Goal: Check status: Check status

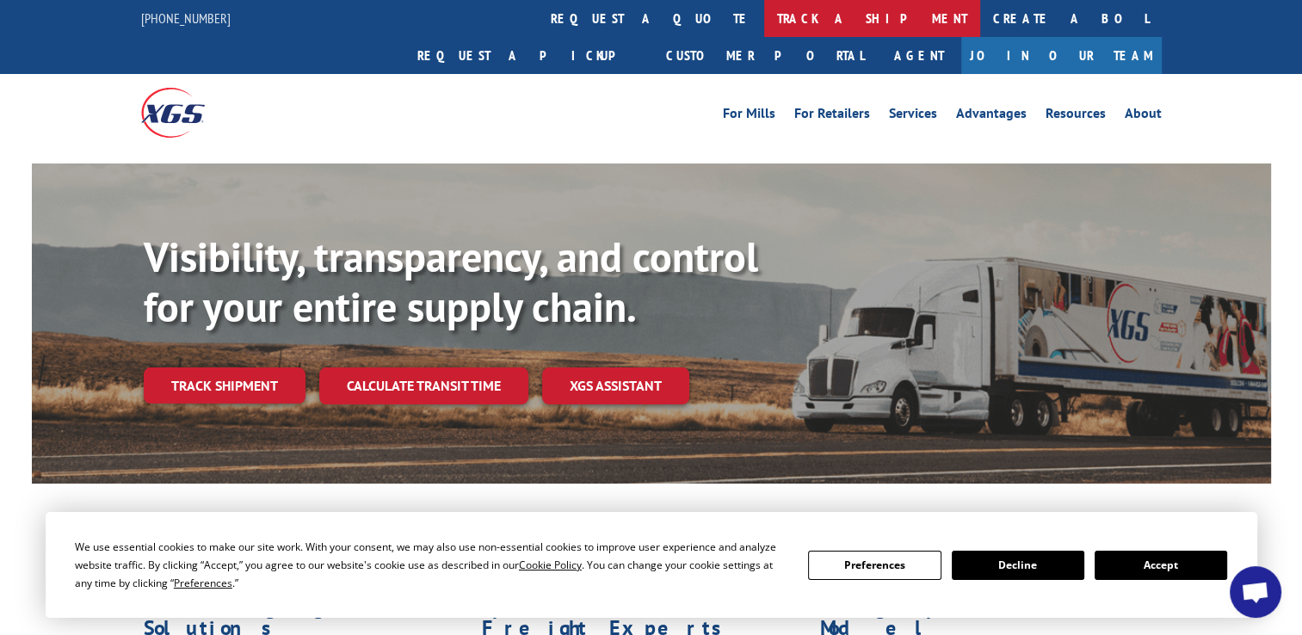
click at [764, 22] on link "track a shipment" at bounding box center [872, 18] width 216 height 37
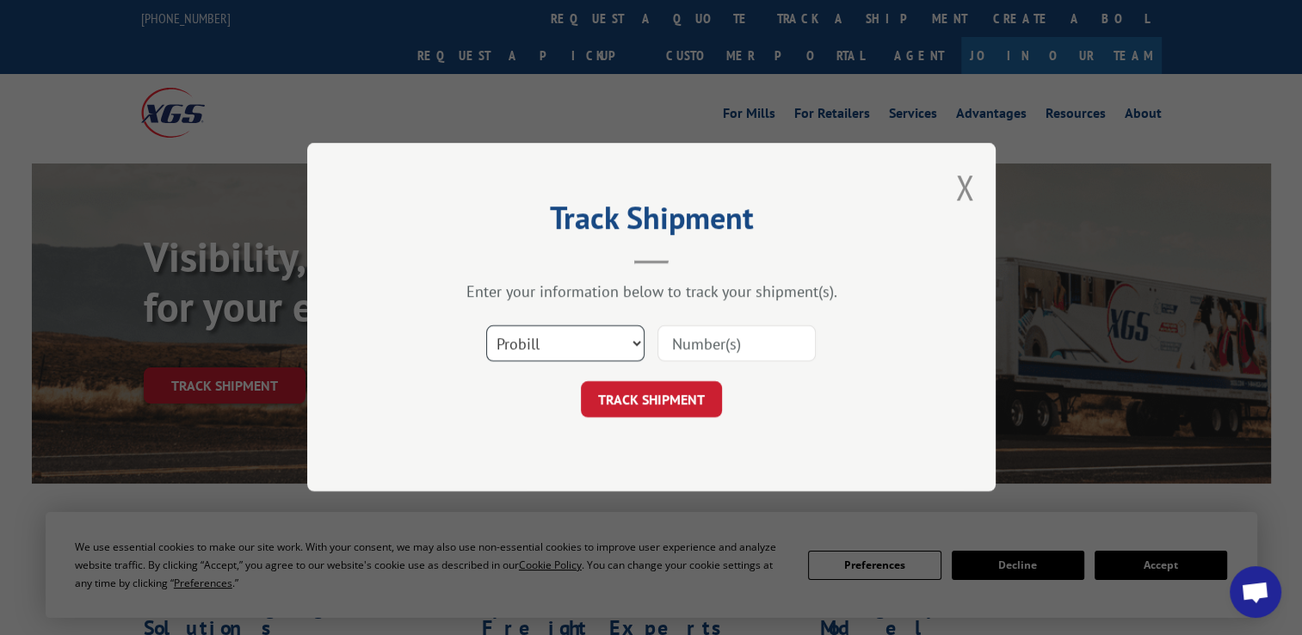
click at [630, 342] on select "Select category... Probill BOL PO" at bounding box center [565, 344] width 158 height 36
select select "bol"
click at [486, 326] on select "Select category... Probill BOL PO" at bounding box center [565, 344] width 158 height 36
click at [692, 349] on input at bounding box center [737, 344] width 158 height 36
paste input "121349-316"
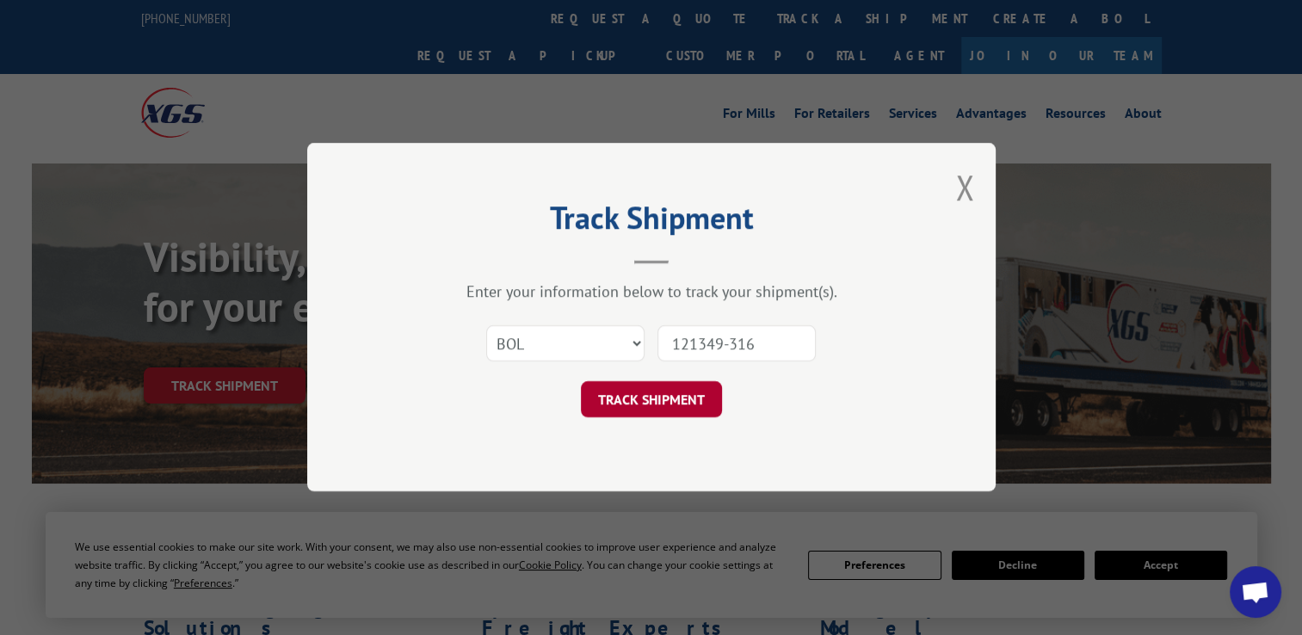
type input "121349-316"
click at [657, 398] on button "TRACK SHIPMENT" at bounding box center [651, 400] width 141 height 36
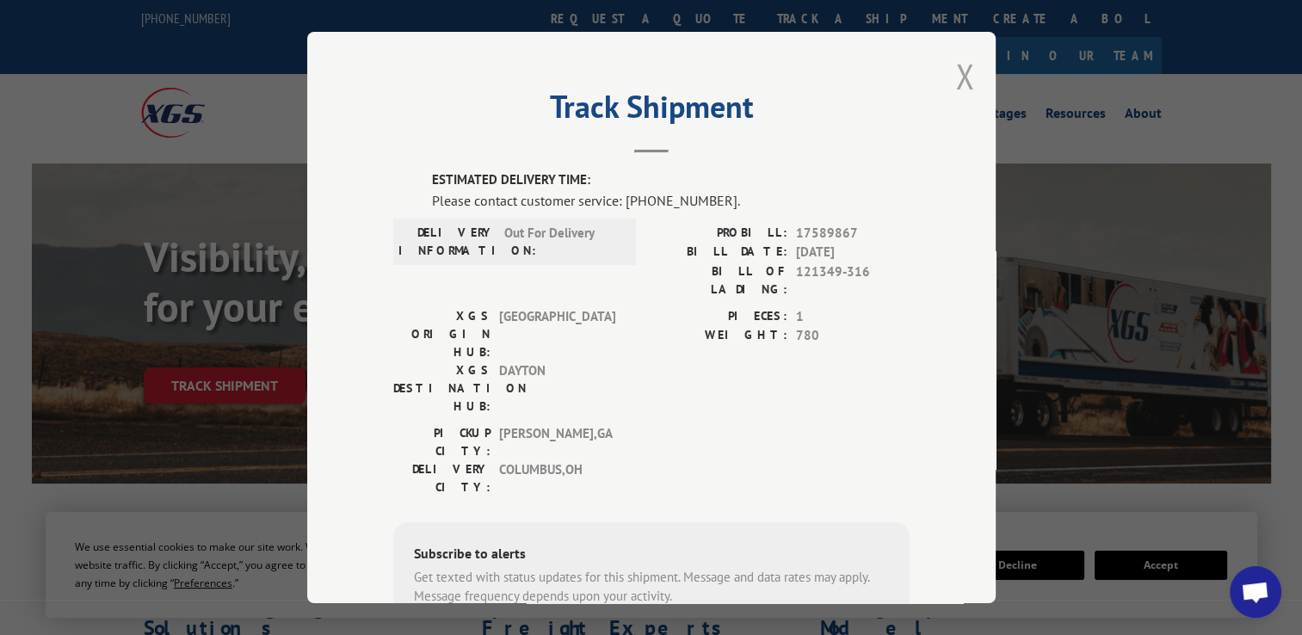
click at [963, 78] on button "Close modal" at bounding box center [965, 76] width 19 height 46
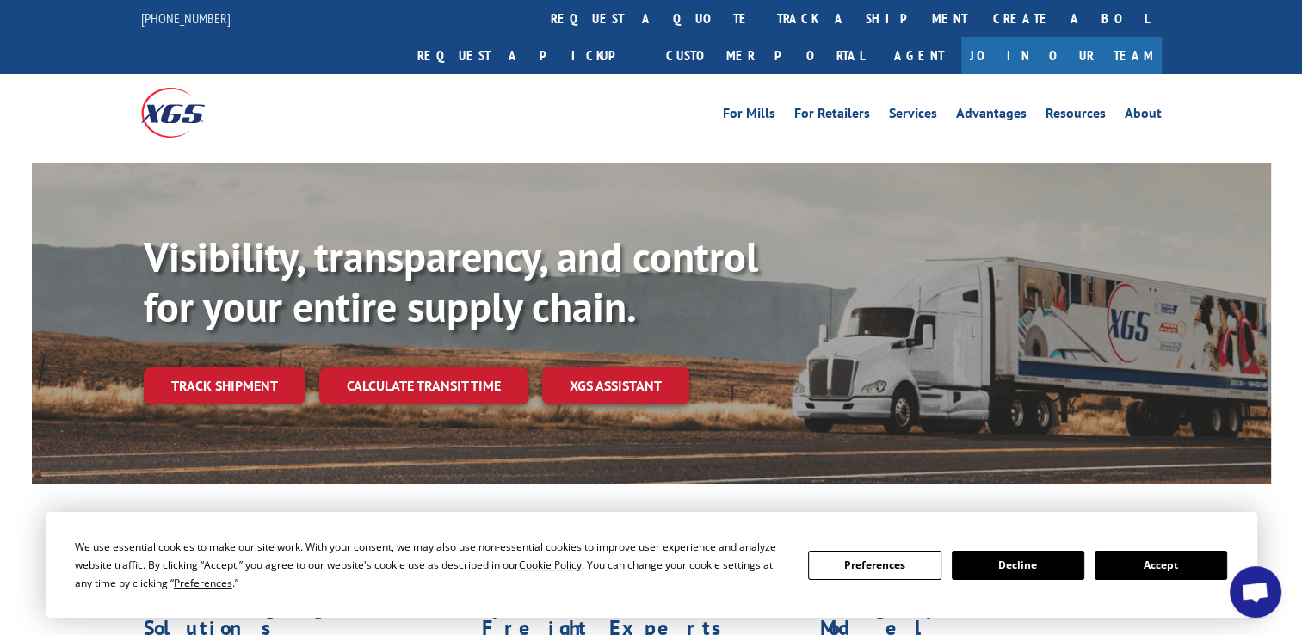
click at [1191, 565] on button "Accept" at bounding box center [1161, 565] width 133 height 29
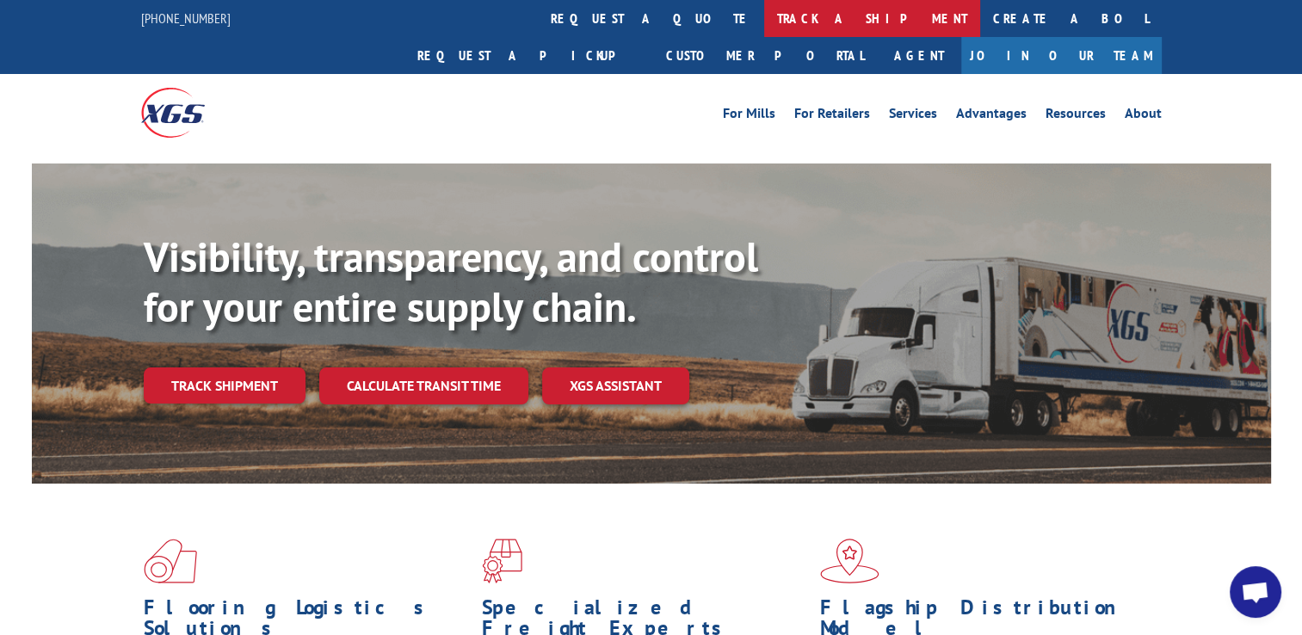
click at [764, 17] on link "track a shipment" at bounding box center [872, 18] width 216 height 37
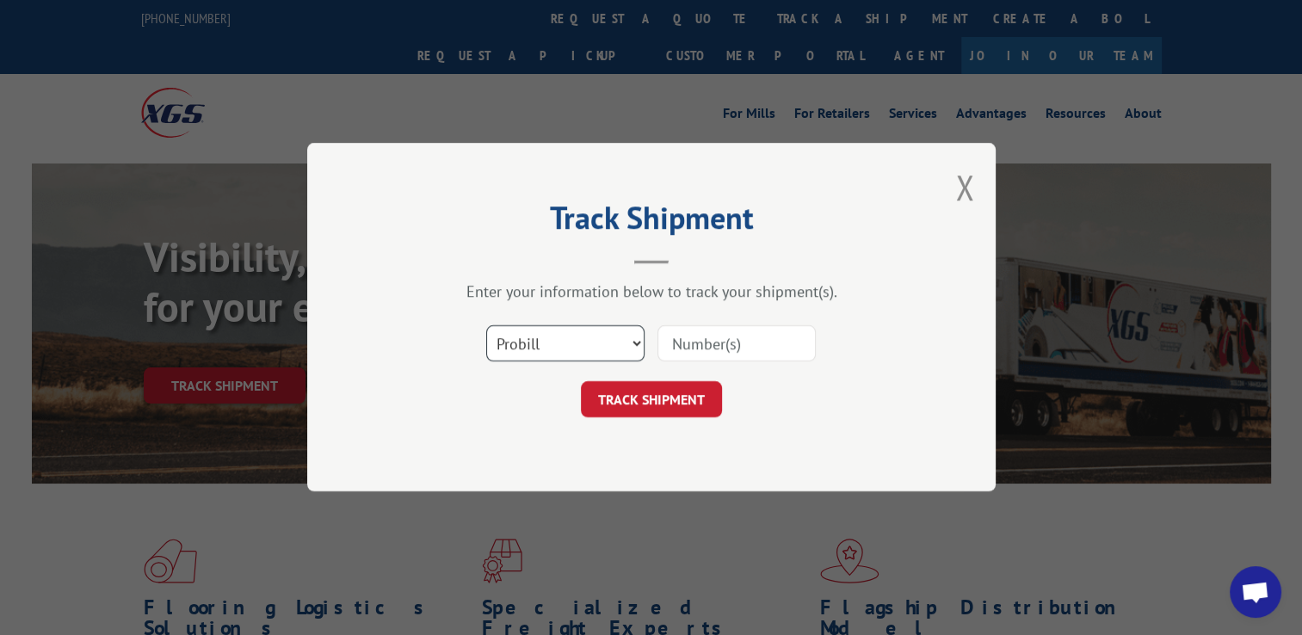
click at [634, 343] on select "Select category... Probill BOL PO" at bounding box center [565, 344] width 158 height 36
select select "bol"
click at [486, 326] on select "Select category... Probill BOL PO" at bounding box center [565, 344] width 158 height 36
click at [672, 343] on input at bounding box center [737, 344] width 158 height 36
click at [692, 337] on input at bounding box center [737, 344] width 158 height 36
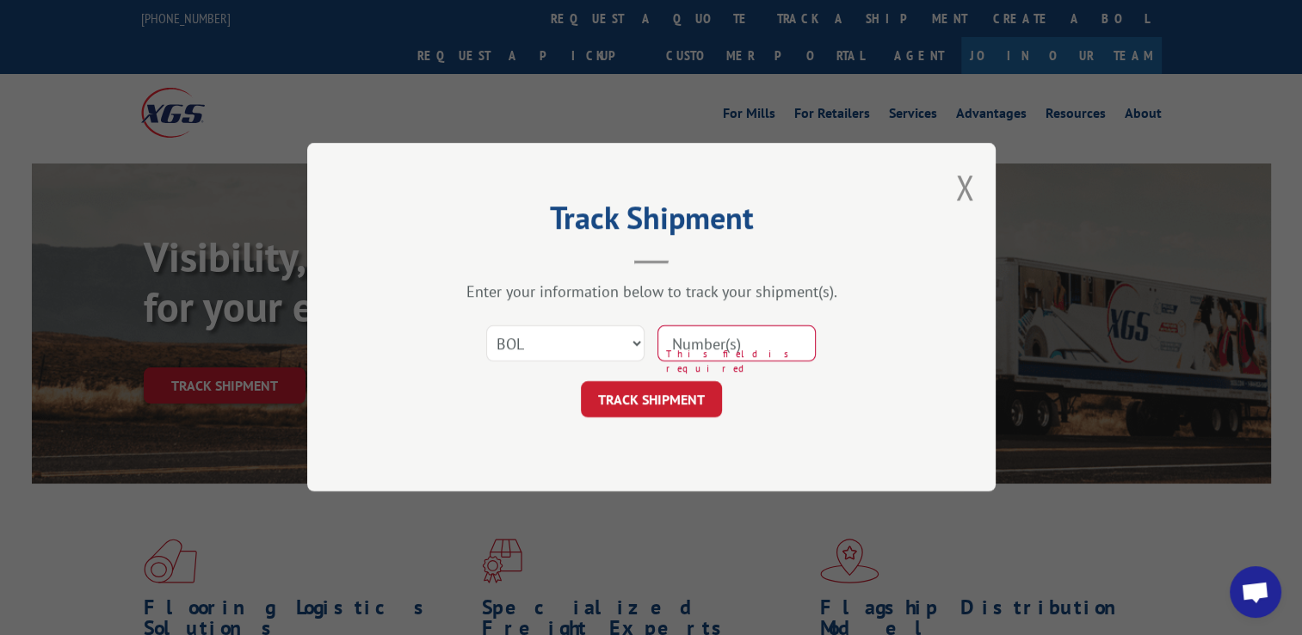
paste input "121349-316"
type input "121349-316"
click at [637, 401] on button "TRACK SHIPMENT" at bounding box center [651, 400] width 141 height 36
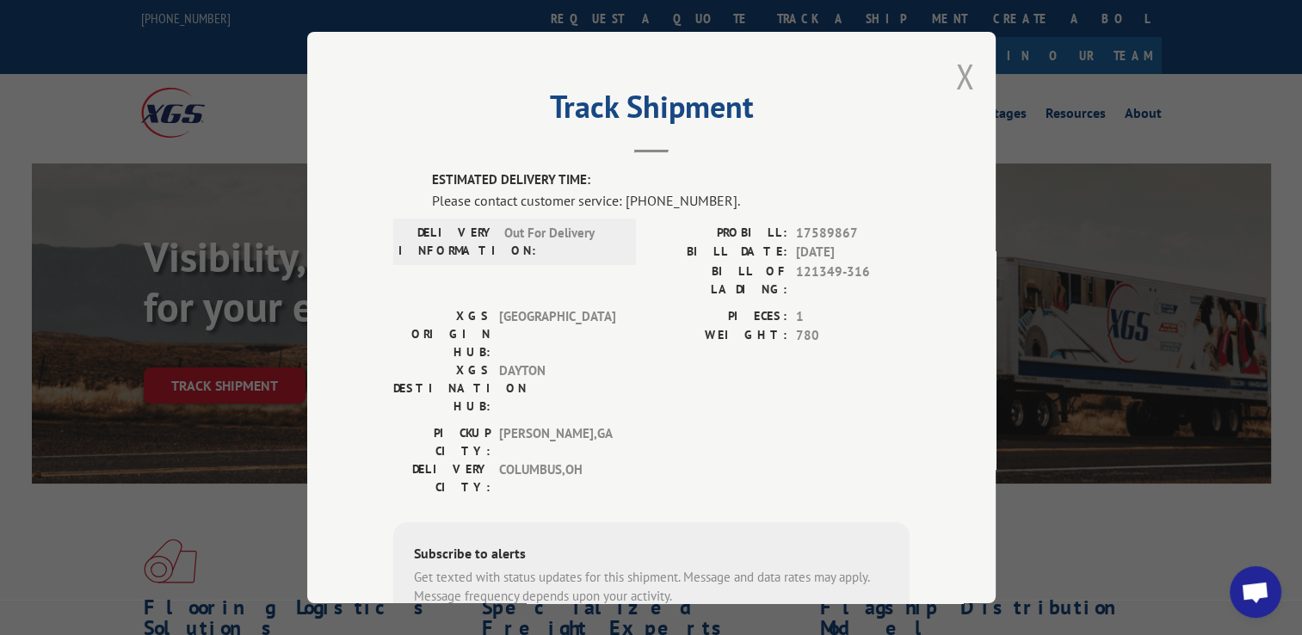
click at [961, 74] on button "Close modal" at bounding box center [965, 76] width 19 height 46
